Goal: Communication & Community: Answer question/provide support

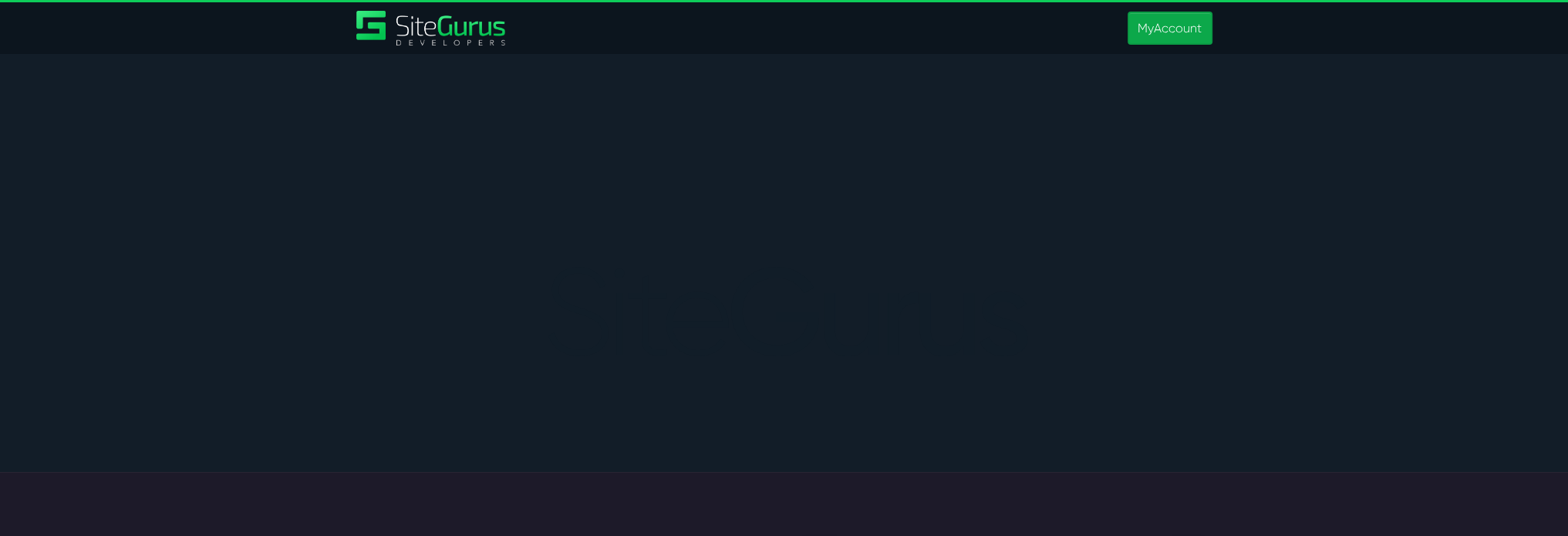
type input "[PERSON_NAME][EMAIL_ADDRESS][PERSON_NAME][DOMAIN_NAME]"
drag, startPoint x: 1177, startPoint y: 24, endPoint x: 975, endPoint y: 89, distance: 212.2
click at [1177, 24] on link "MyAccount" at bounding box center [1170, 28] width 84 height 33
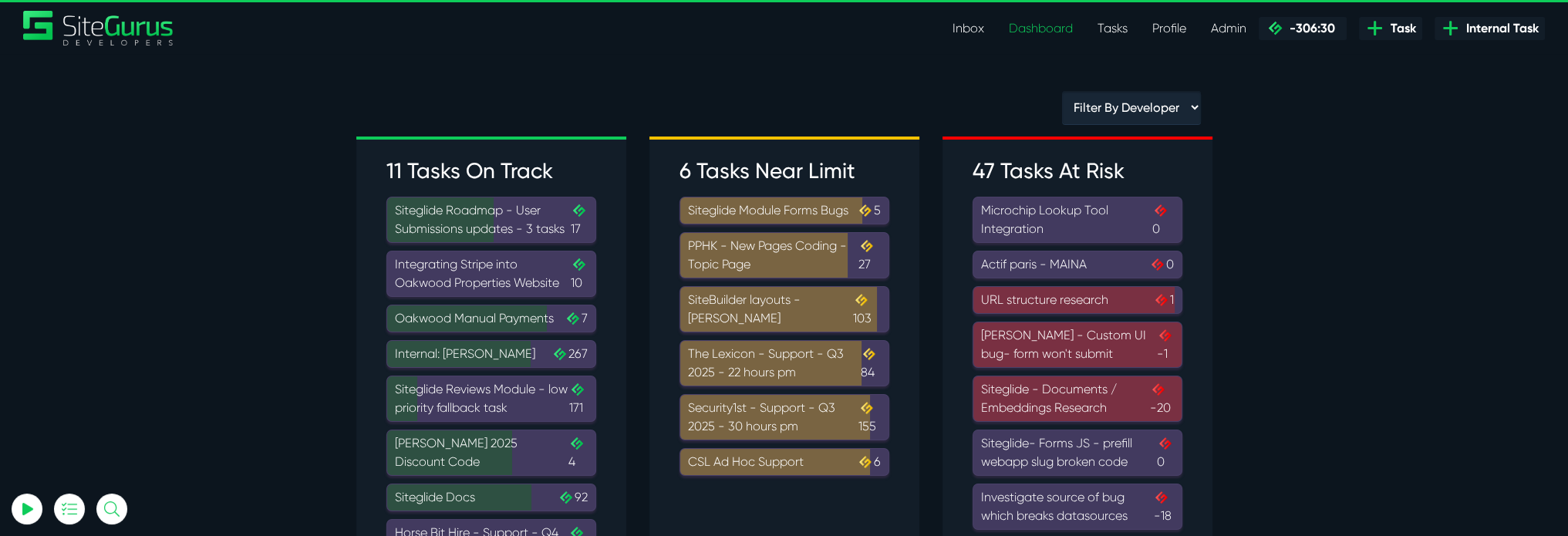
type input "[PERSON_NAME][EMAIL_ADDRESS][PERSON_NAME][DOMAIN_NAME]"
click at [980, 24] on link "Inbox" at bounding box center [968, 29] width 56 height 31
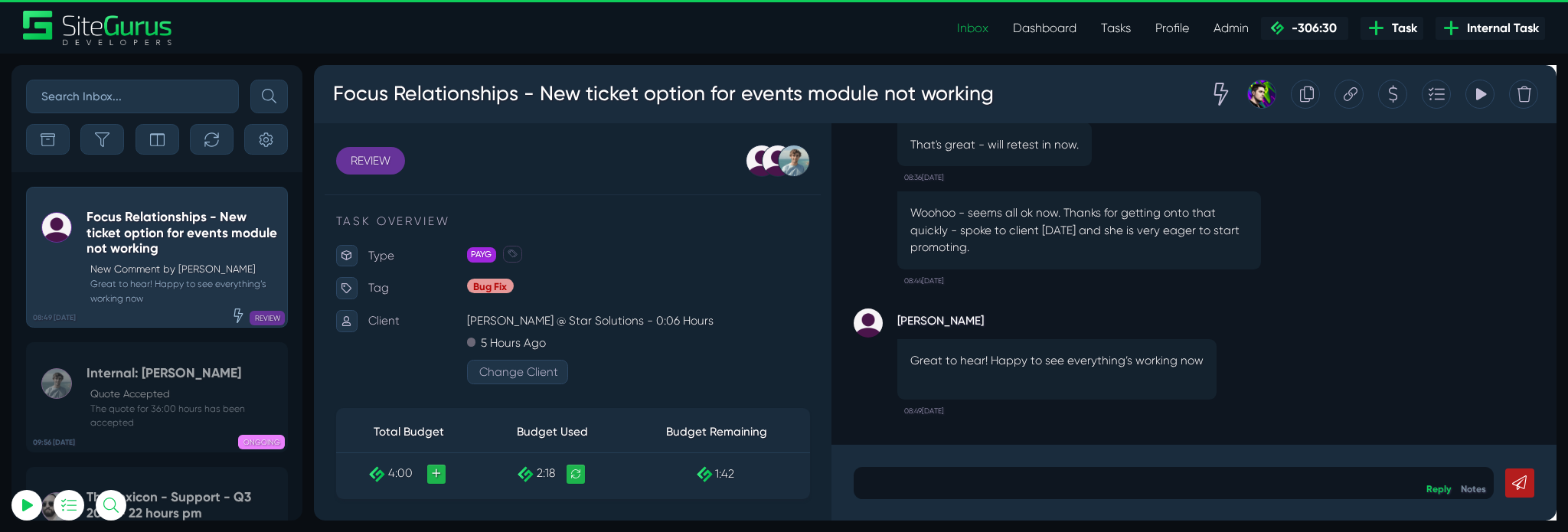
type input "[PERSON_NAME][EMAIL_ADDRESS][PERSON_NAME][DOMAIN_NAME]"
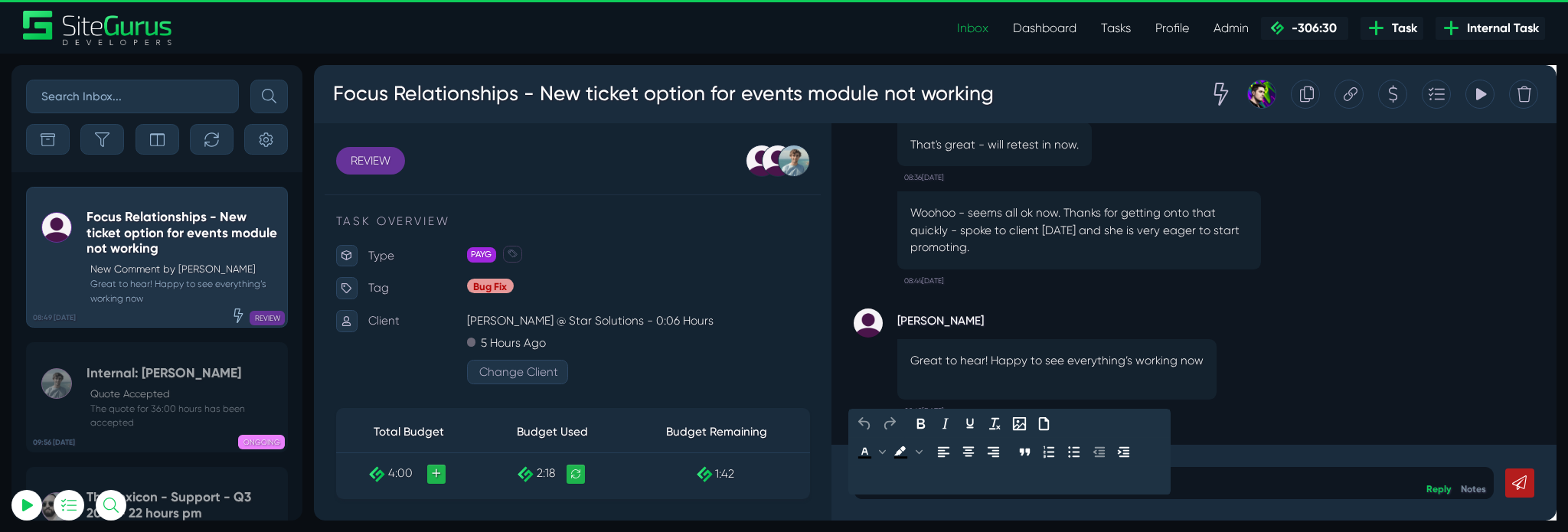
click at [953, 511] on p at bounding box center [1220, 504] width 652 height 18
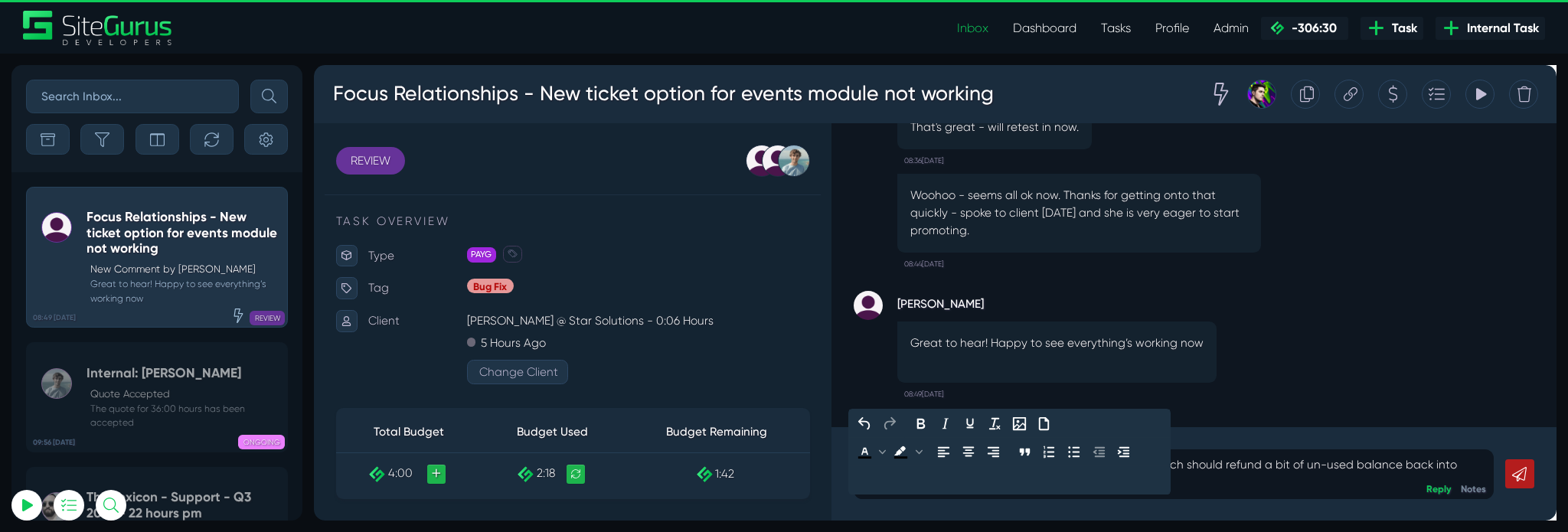
click at [990, 511] on p "Great to hear [PERSON_NAME], I'll close this task now which should refund a bit…" at bounding box center [1220, 495] width 652 height 37
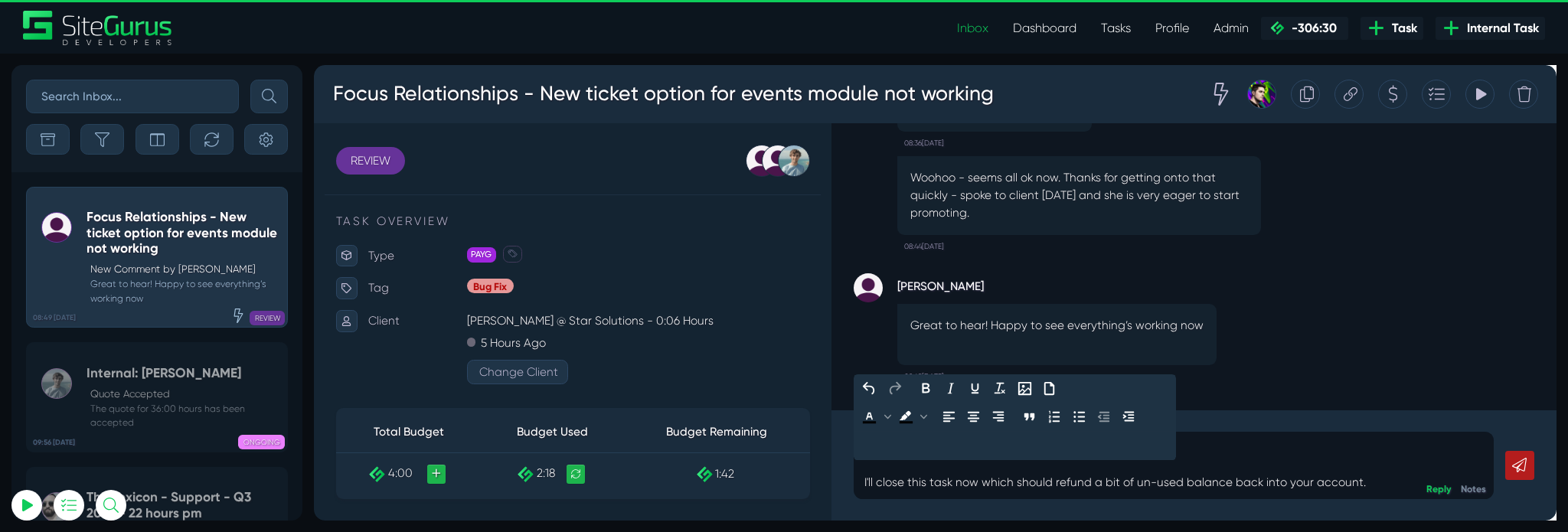
click at [1427, 511] on p "Great to hear [PERSON_NAME]! I'll close this task now which should refund a bit…" at bounding box center [1220, 486] width 652 height 55
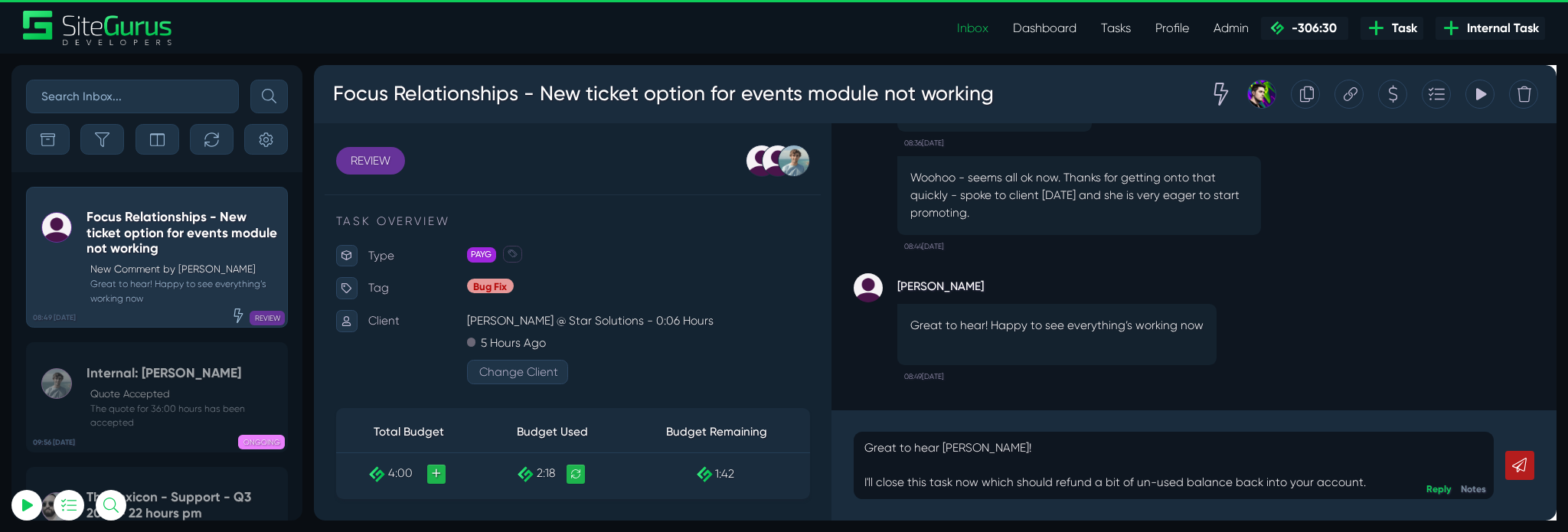
click at [1567, 484] on link at bounding box center [1583, 486] width 31 height 31
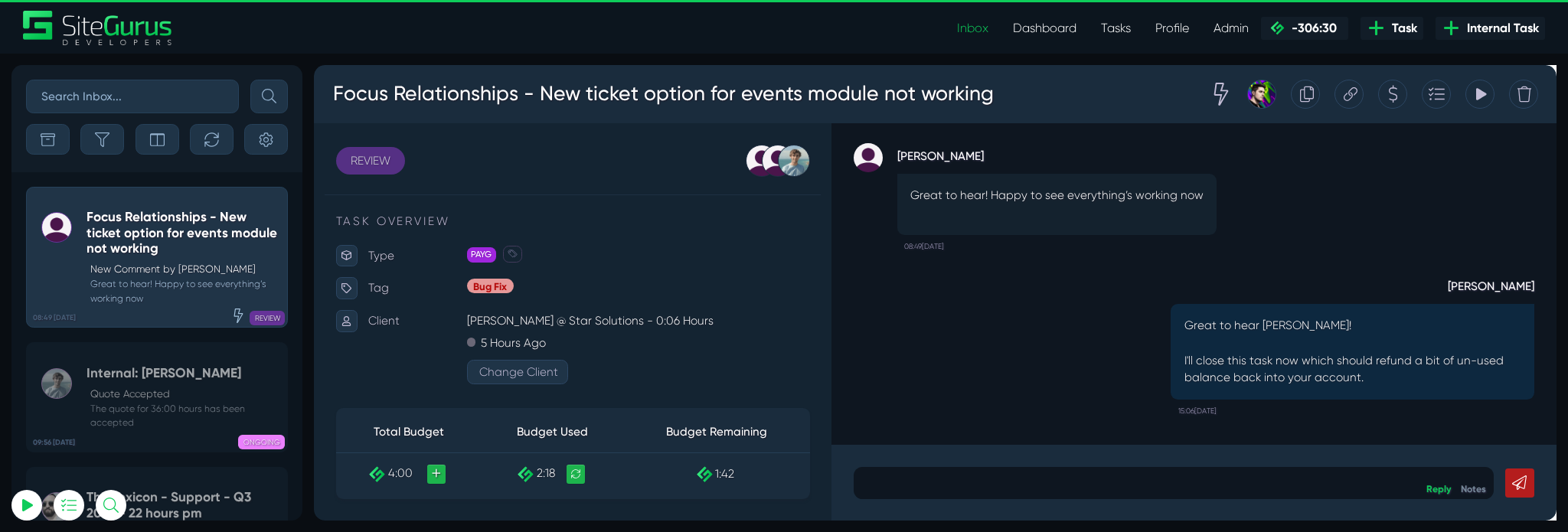
click at [367, 155] on link "REVIEW" at bounding box center [373, 166] width 73 height 29
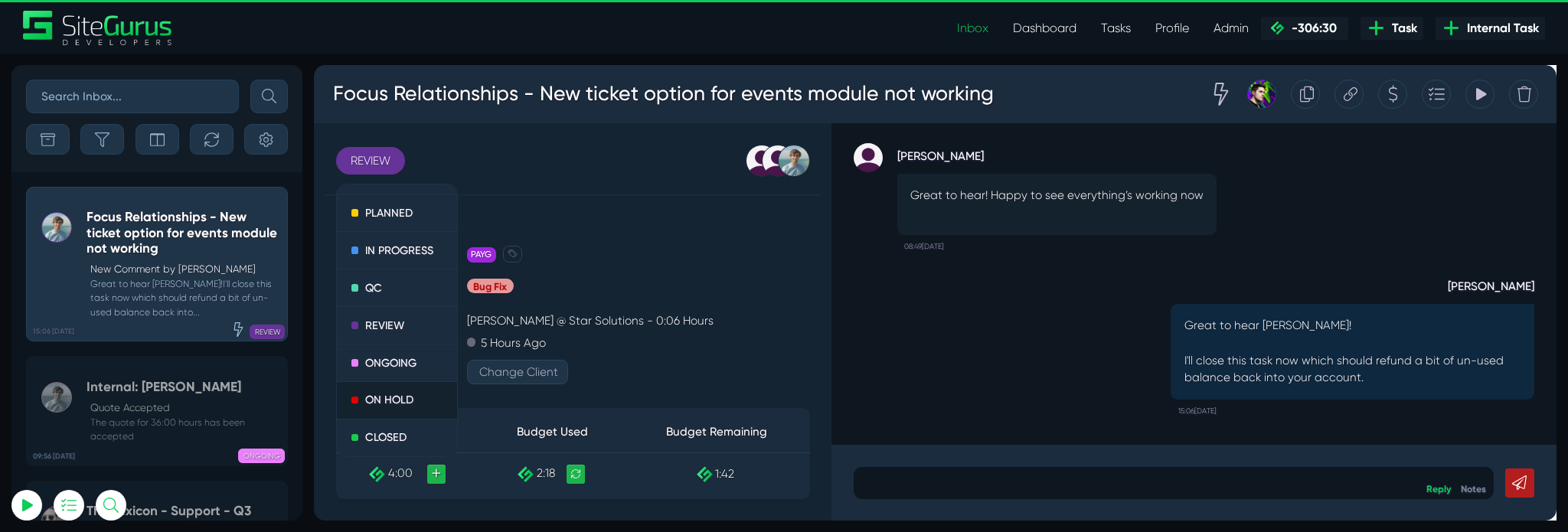
scroll to position [44, 0]
click at [393, 446] on link "CLOSED" at bounding box center [401, 458] width 127 height 38
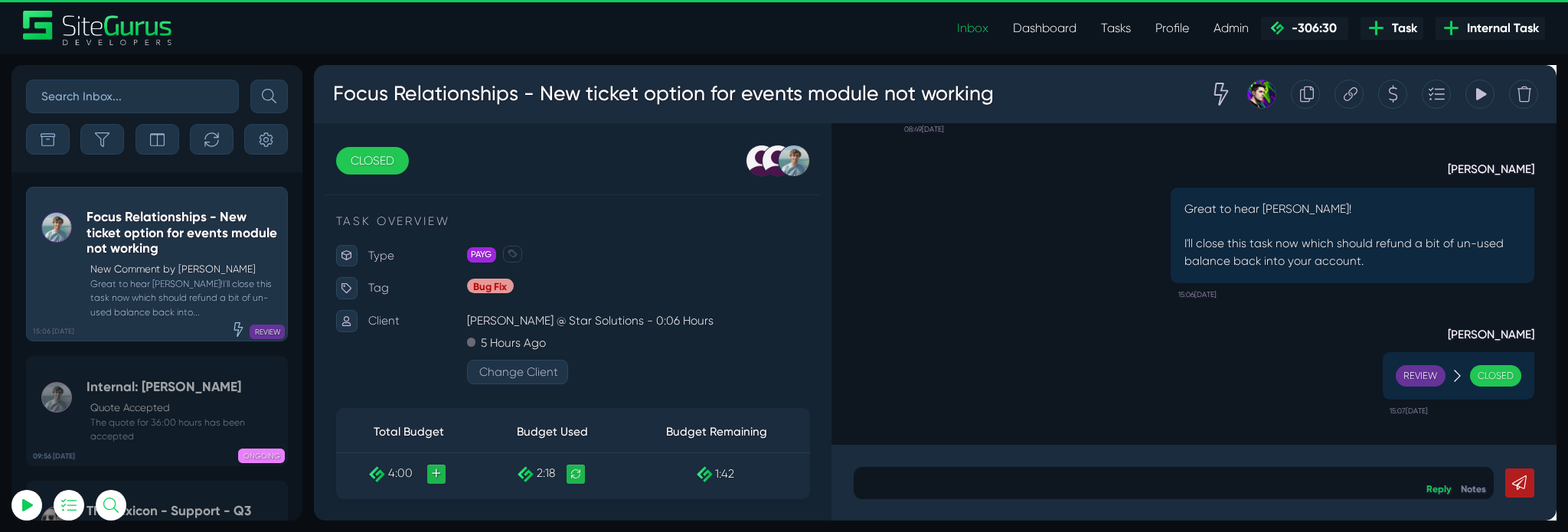
click at [110, 99] on input "text" at bounding box center [132, 97] width 213 height 33
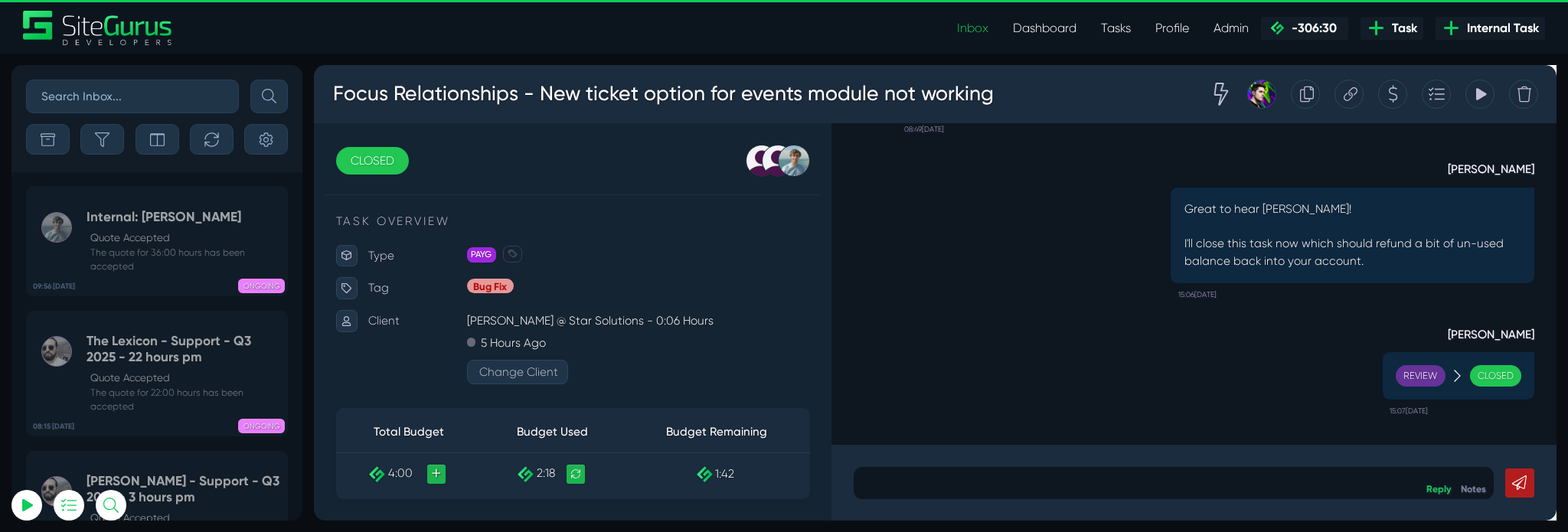
scroll to position [-7954, 0]
type input "g"
type input "clim cash"
click at [250, 80] on button "submit" at bounding box center [268, 97] width 38 height 33
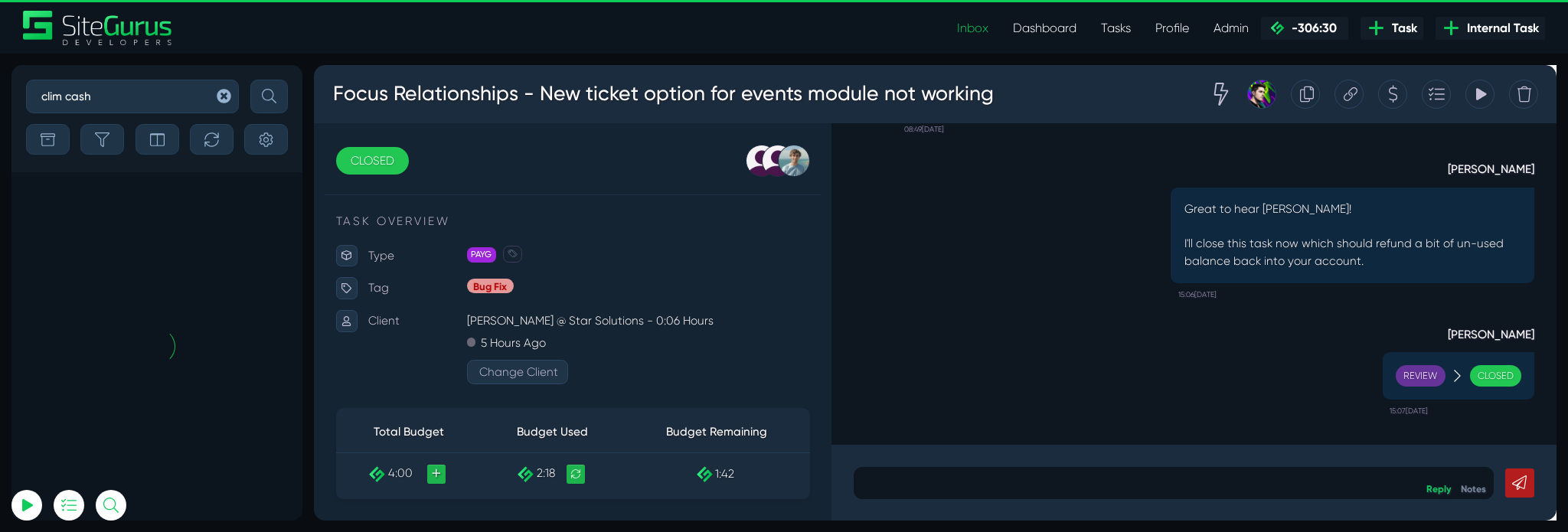
scroll to position [-27, 0]
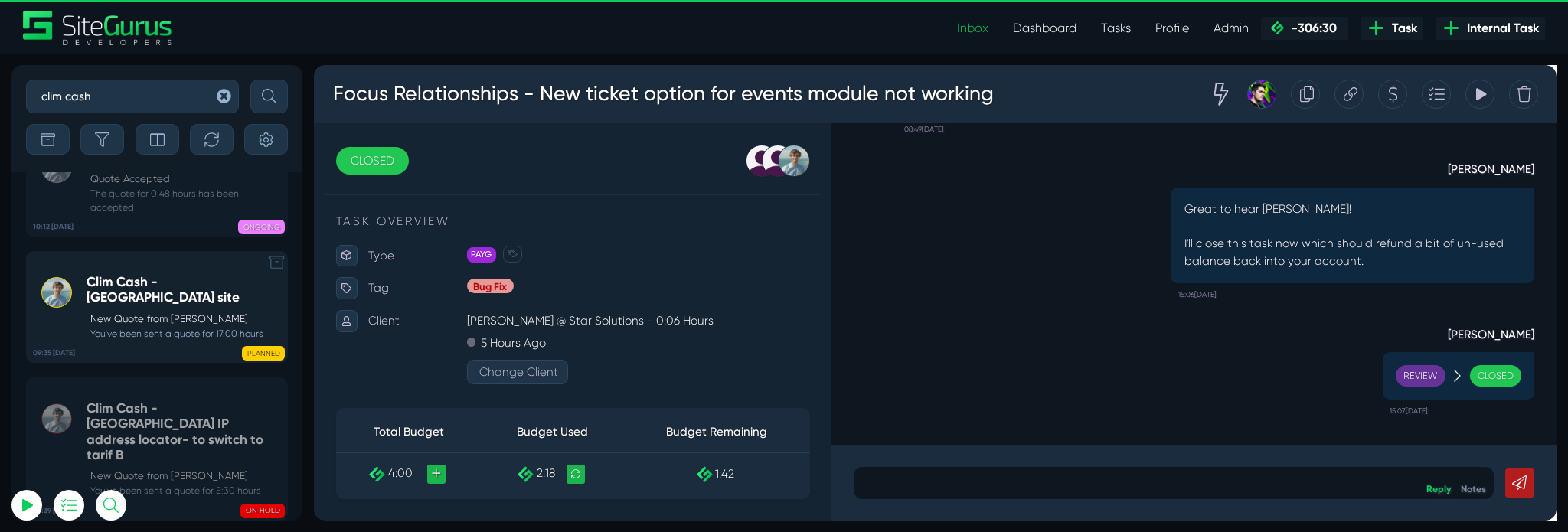
click at [150, 305] on h5 "Clim Cash - [GEOGRAPHIC_DATA] site" at bounding box center [183, 290] width 193 height 32
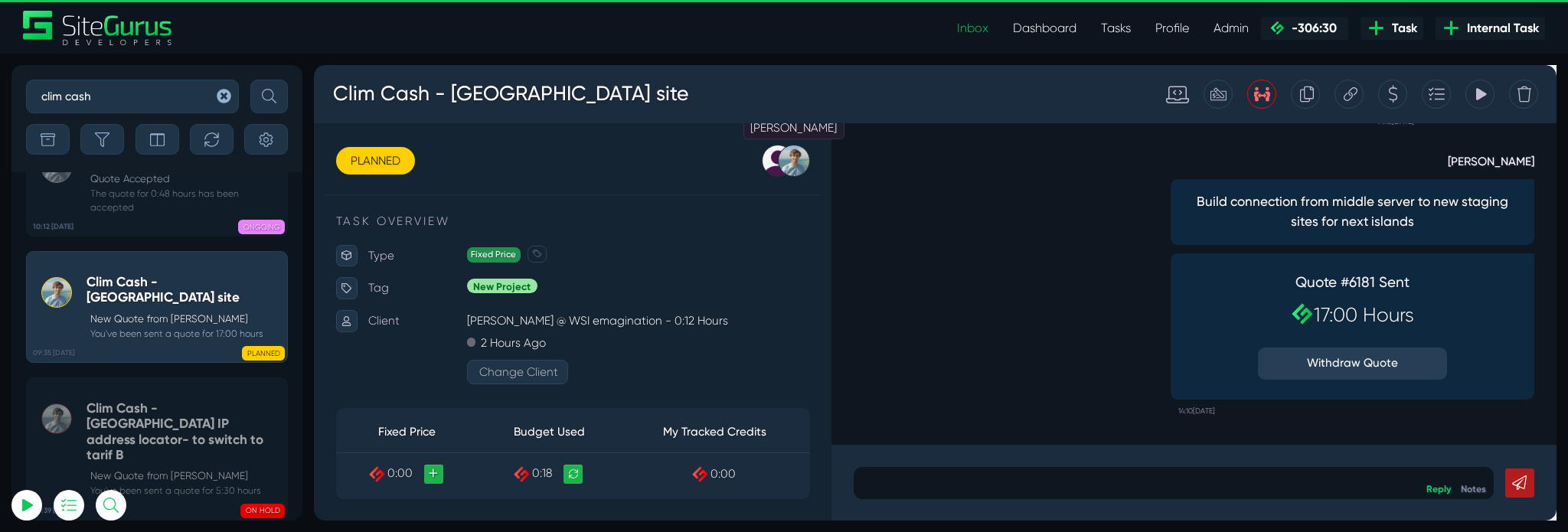
click at [815, 166] on div at bounding box center [819, 166] width 33 height 33
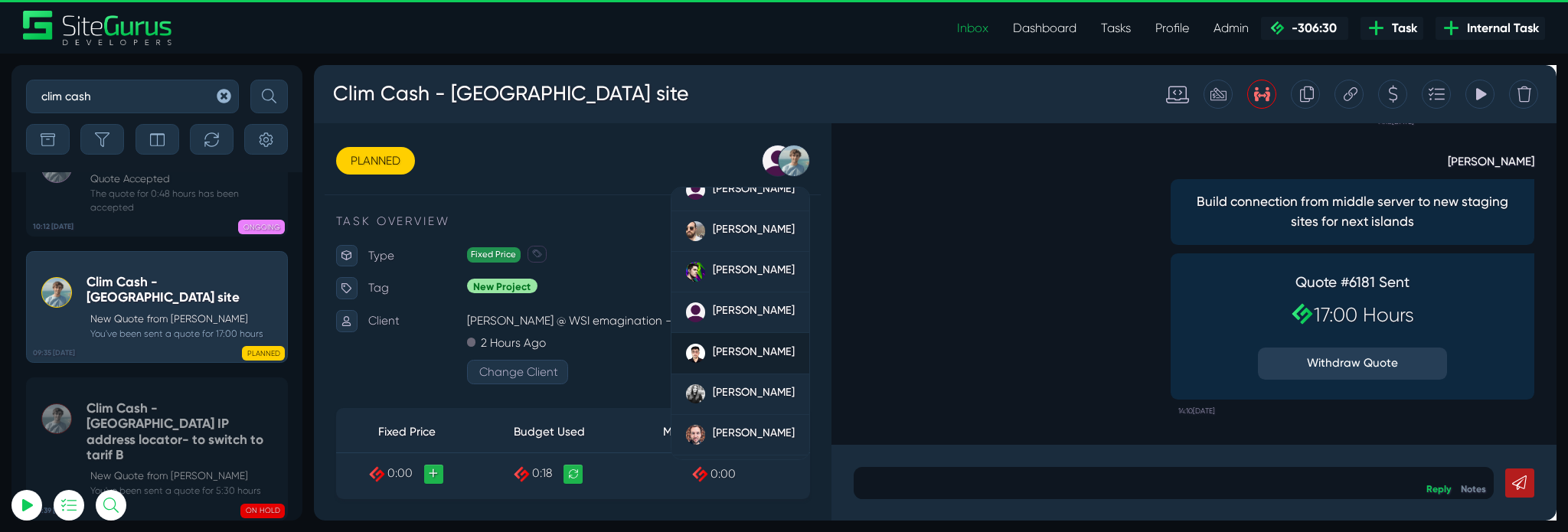
scroll to position [27, 0]
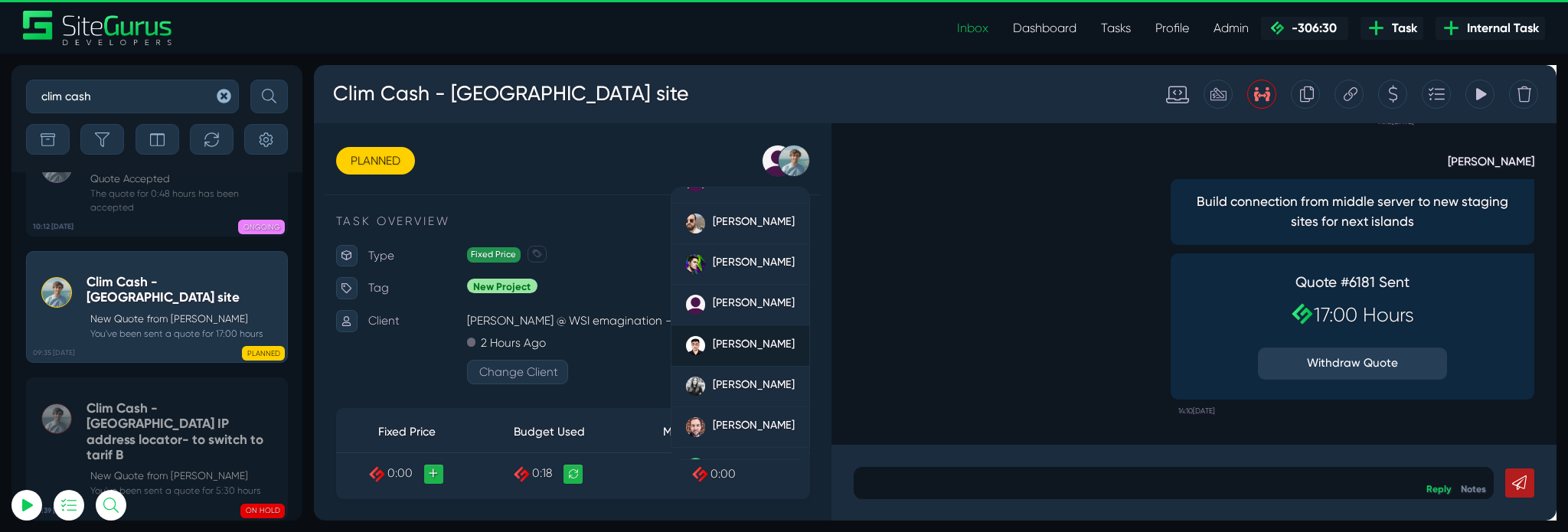
click at [750, 341] on link "[PERSON_NAME]" at bounding box center [763, 360] width 146 height 43
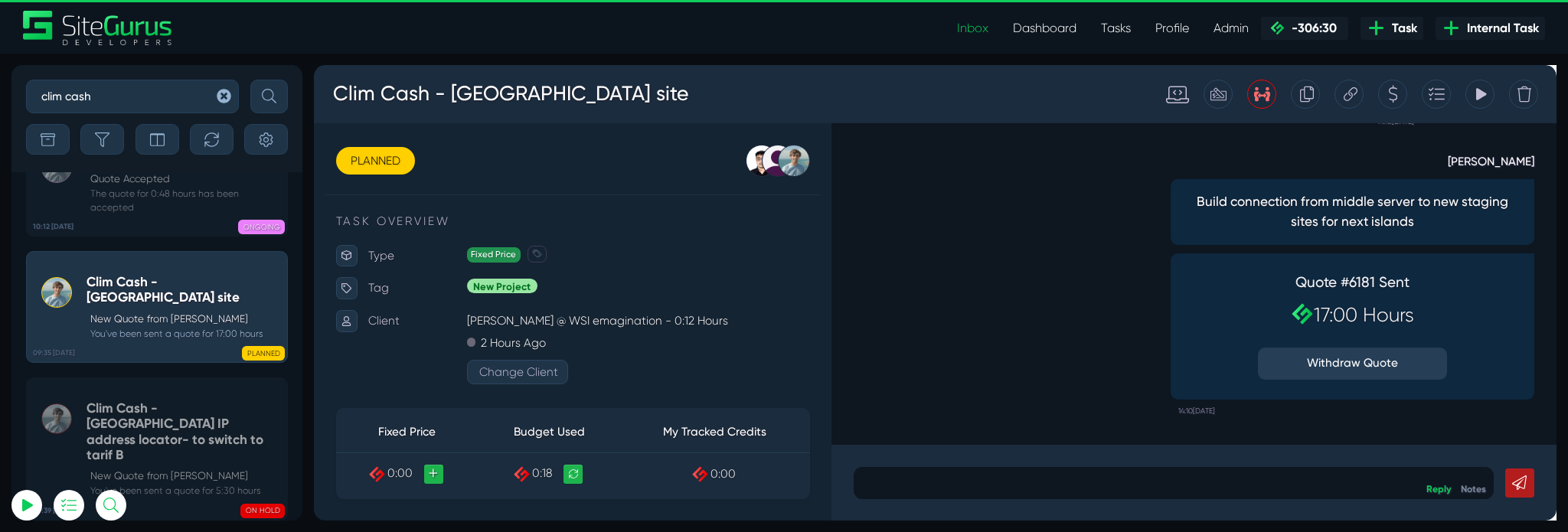
click at [982, 319] on div "[PERSON_NAME] Build connection from middle server to new staging sites for next…" at bounding box center [1240, 289] width 718 height 305
click at [1410, 98] on icon at bounding box center [1404, 95] width 14 height 29
